Goal: Transaction & Acquisition: Purchase product/service

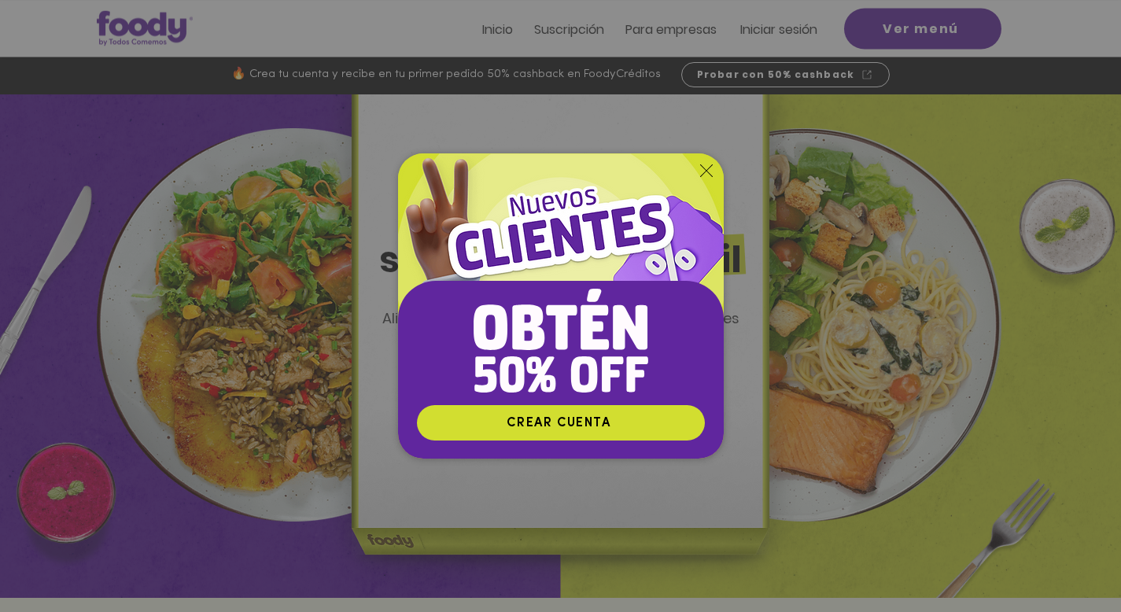
click at [710, 170] on icon "Volver al sitio" at bounding box center [706, 170] width 13 height 13
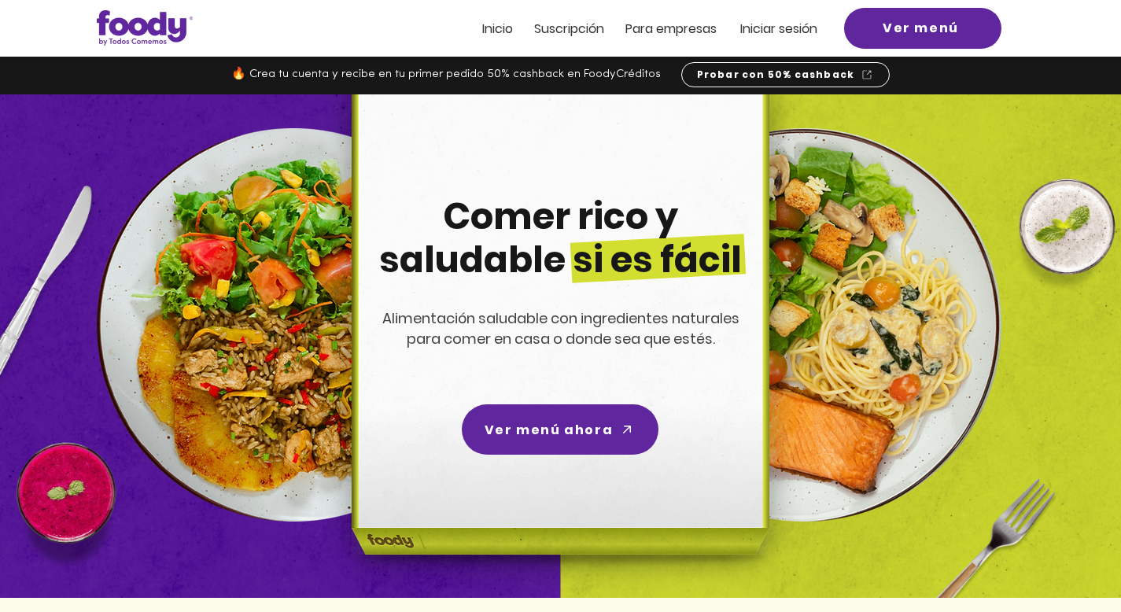
click at [781, 26] on span "Iniciar sesión" at bounding box center [778, 29] width 77 height 18
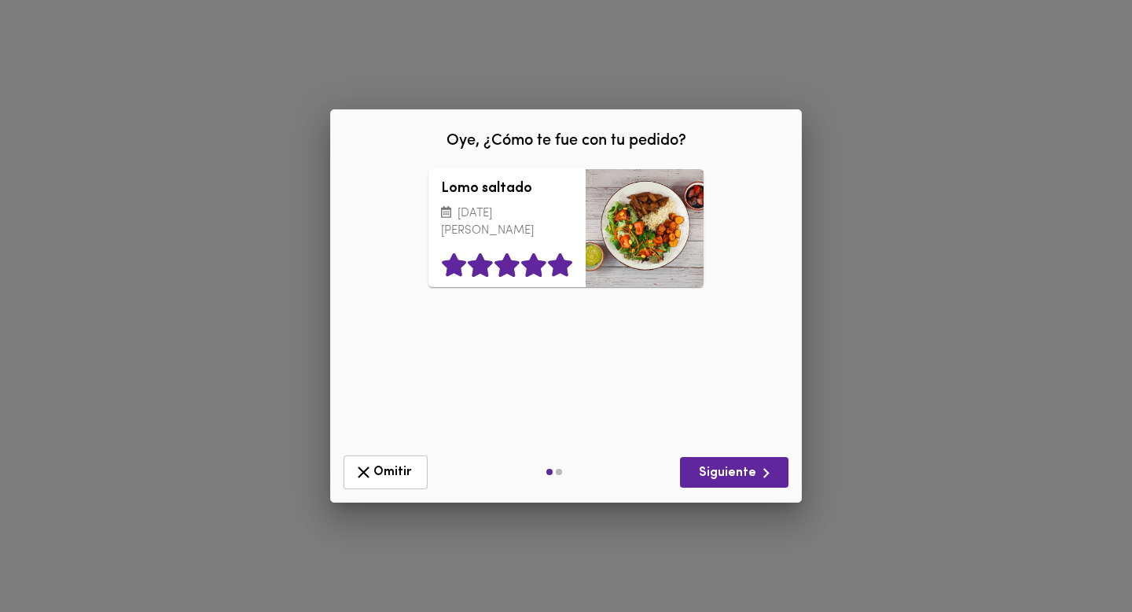
click at [563, 263] on icon at bounding box center [560, 265] width 24 height 24
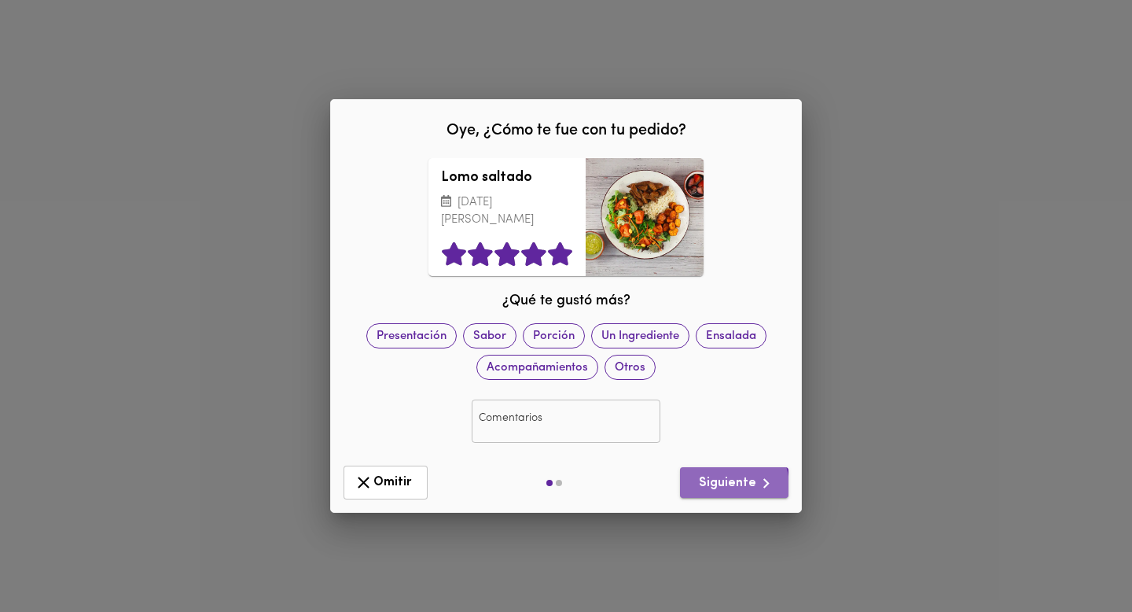
click at [727, 486] on span "Siguiente" at bounding box center [734, 483] width 83 height 20
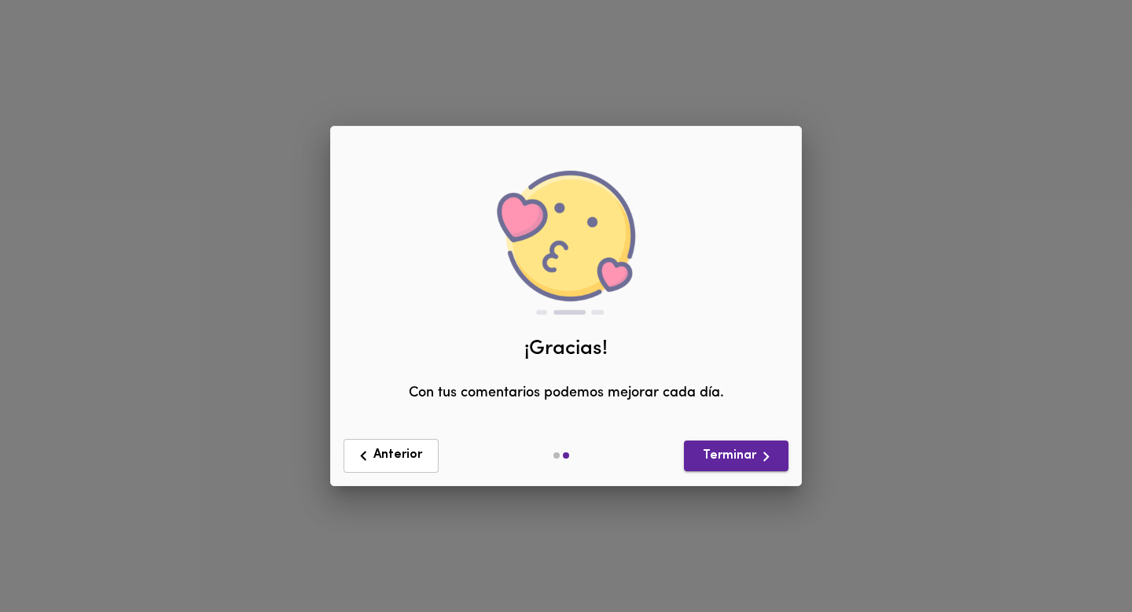
click at [709, 447] on span "Terminar" at bounding box center [736, 457] width 79 height 20
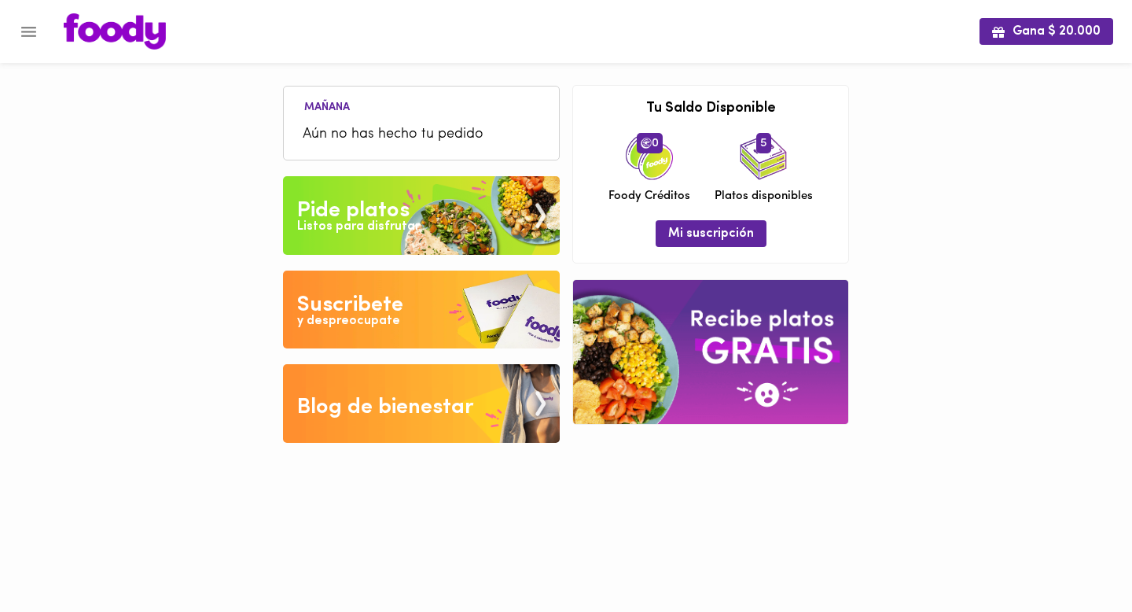
click at [386, 134] on span "Aún no has hecho tu pedido" at bounding box center [421, 134] width 237 height 21
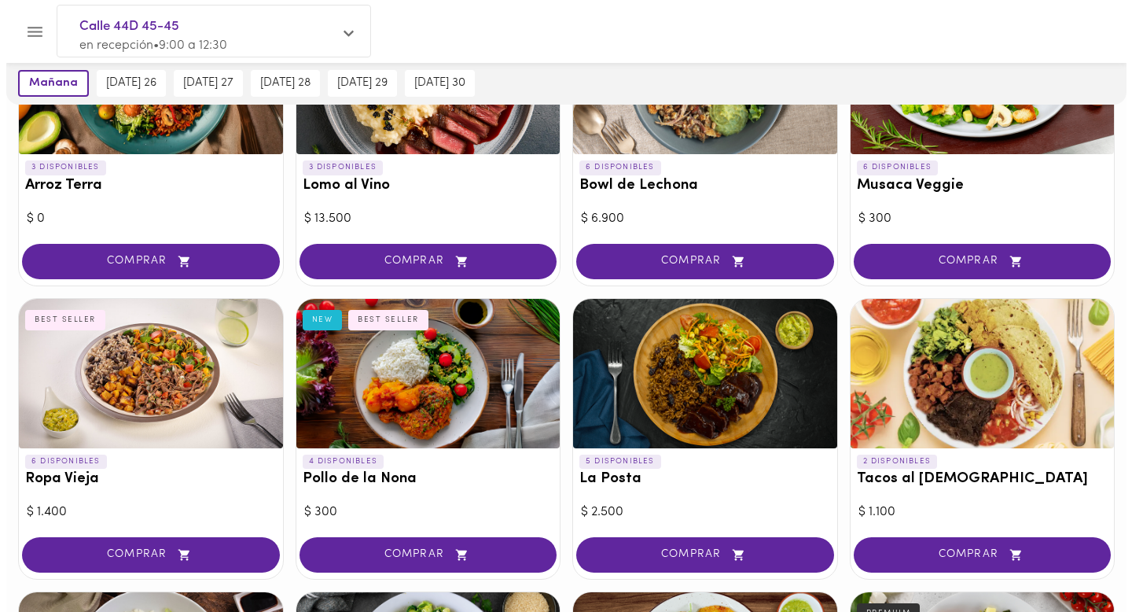
scroll to position [220, 0]
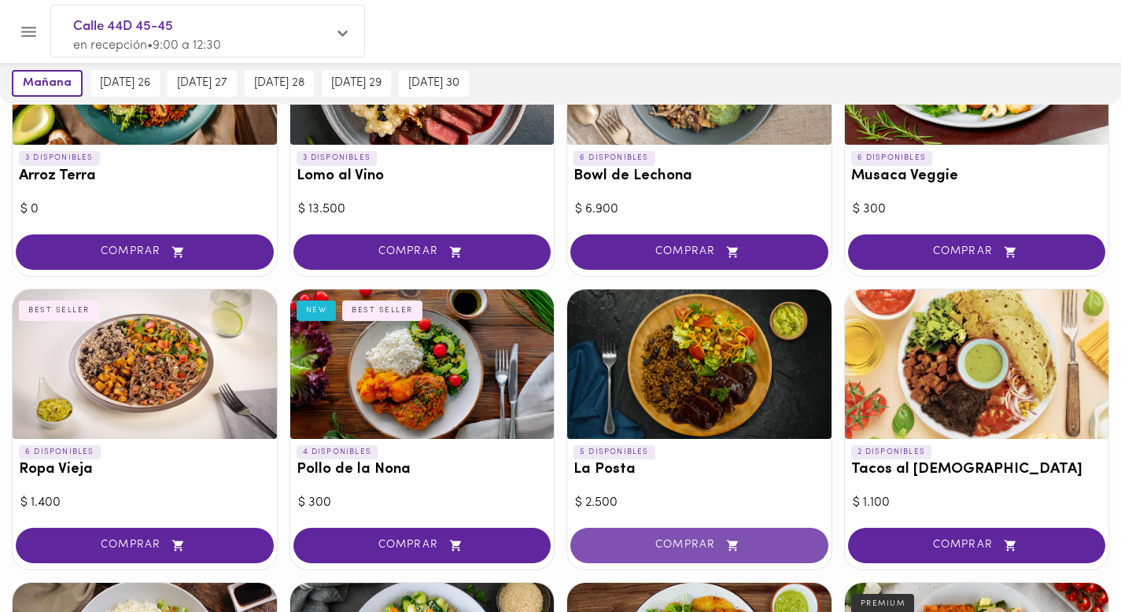
click at [669, 546] on span "COMPRAR" at bounding box center [699, 545] width 219 height 13
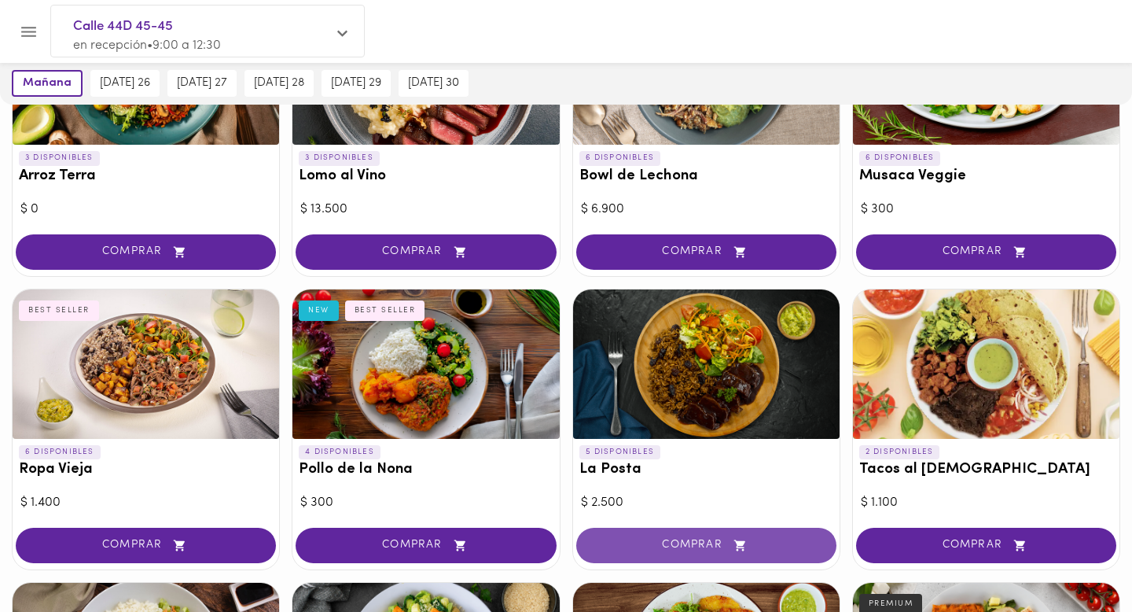
scroll to position [221, 0]
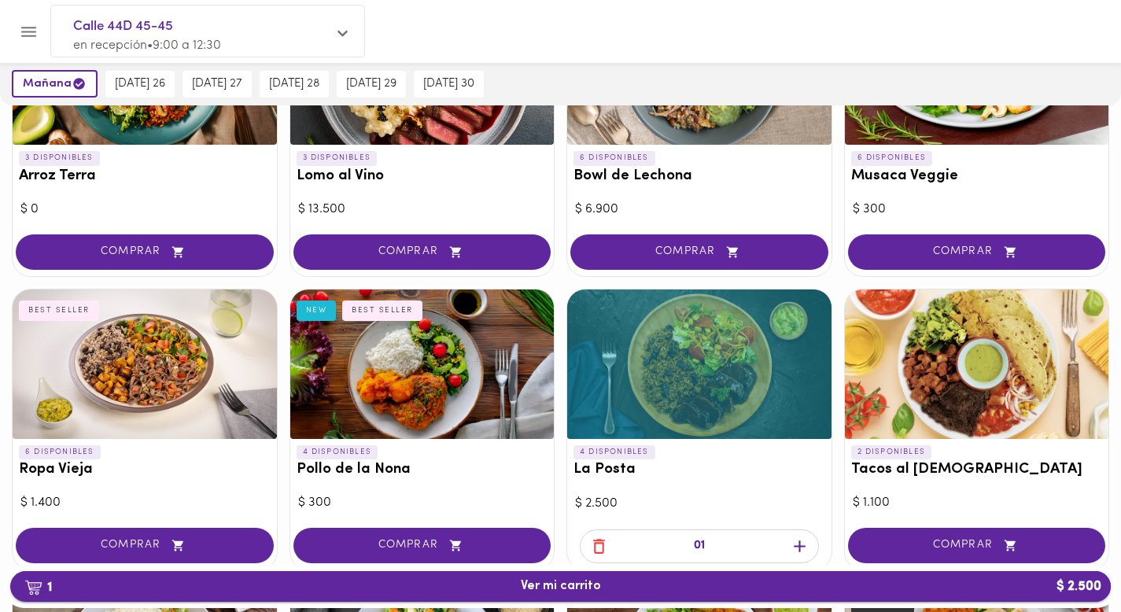
click at [780, 576] on button "1 Ver mi carrito $ 2.500" at bounding box center [560, 586] width 1100 height 31
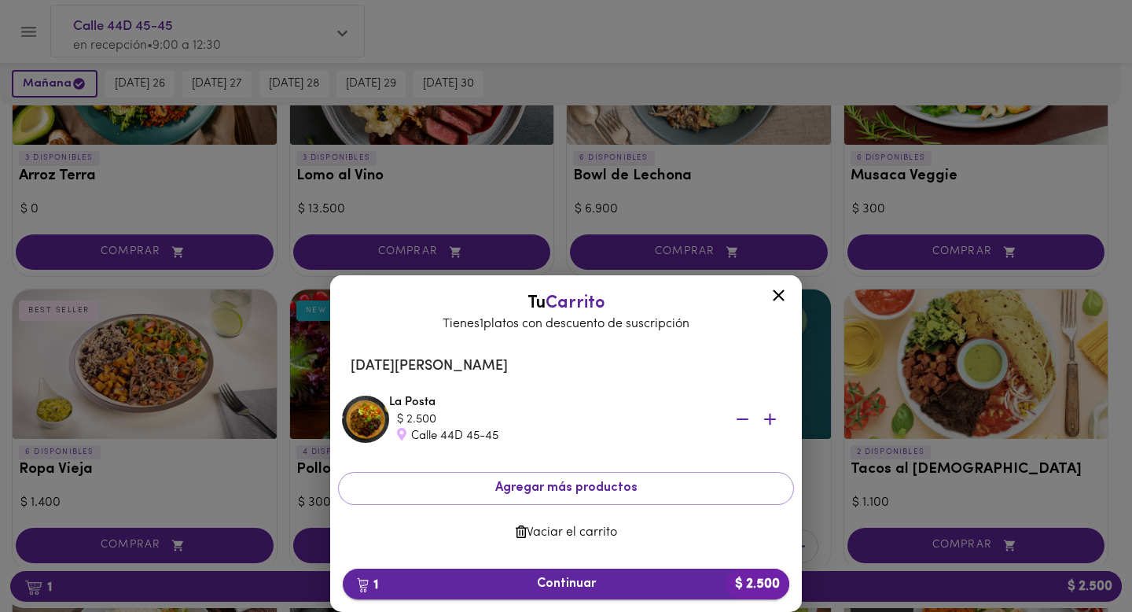
click at [703, 580] on span "1 Continuar $ 2.500" at bounding box center [565, 583] width 421 height 15
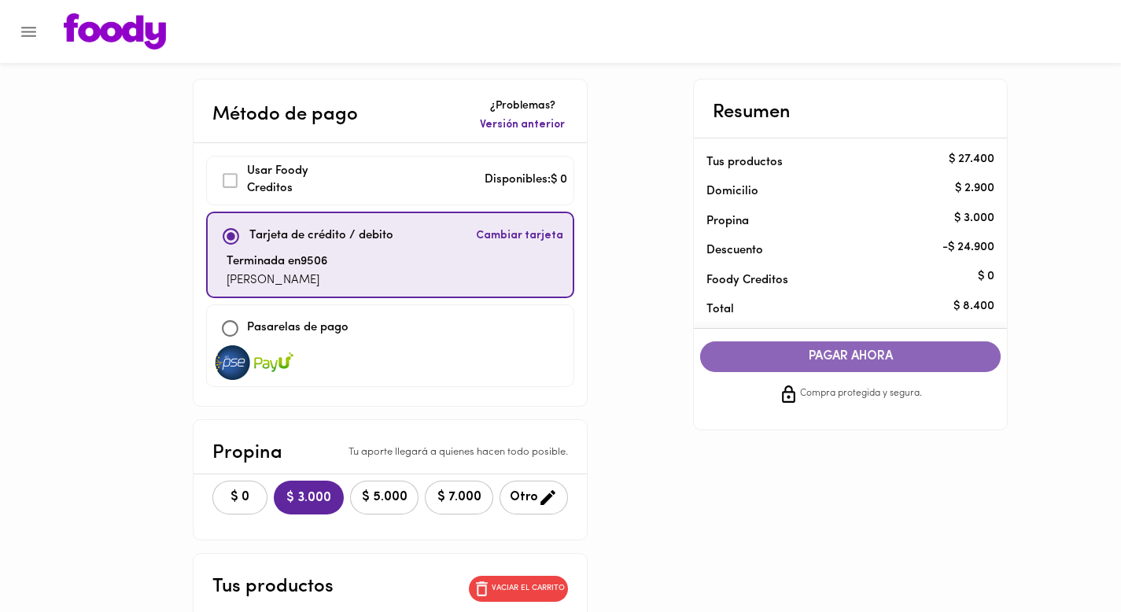
click at [790, 355] on span "PAGAR AHORA" at bounding box center [850, 356] width 269 height 15
